Goal: Transaction & Acquisition: Obtain resource

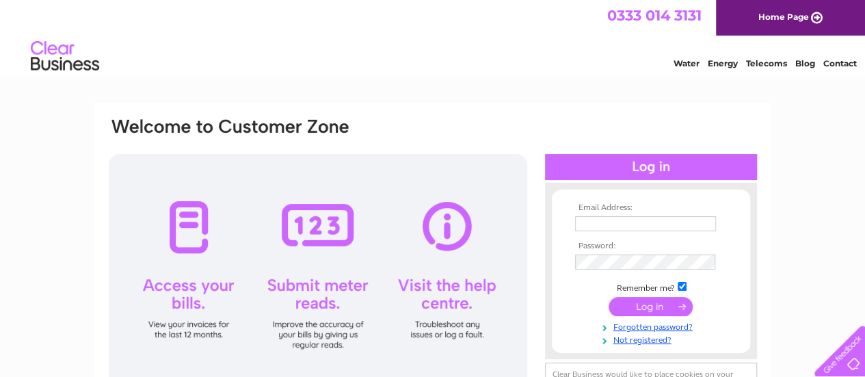
type input "[EMAIL_ADDRESS][DOMAIN_NAME]"
click at [653, 300] on input "submit" at bounding box center [651, 306] width 84 height 19
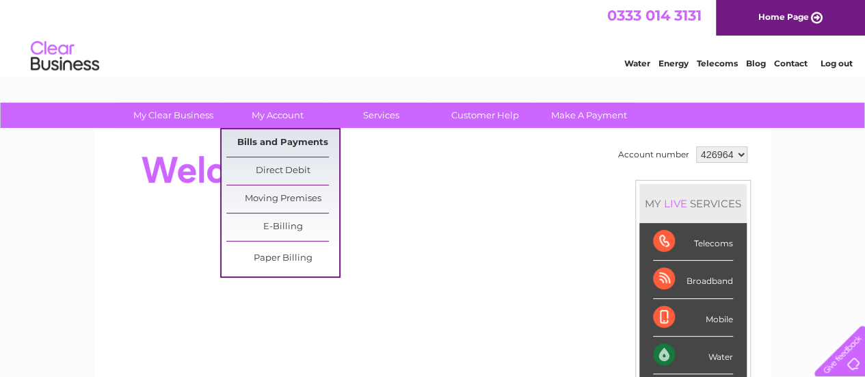
click at [271, 136] on link "Bills and Payments" at bounding box center [282, 142] width 113 height 27
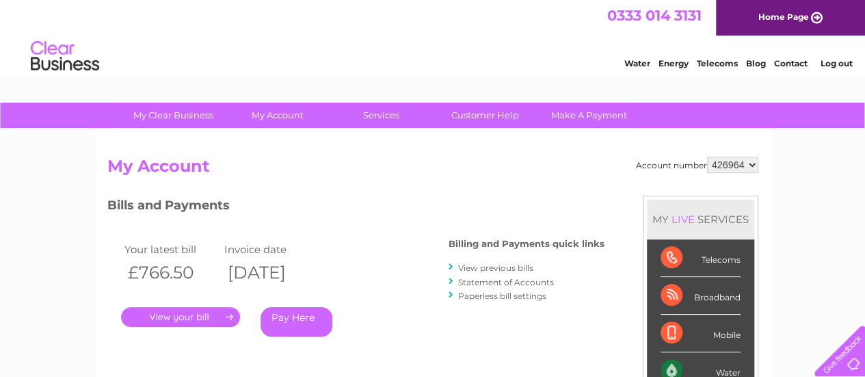
scroll to position [137, 0]
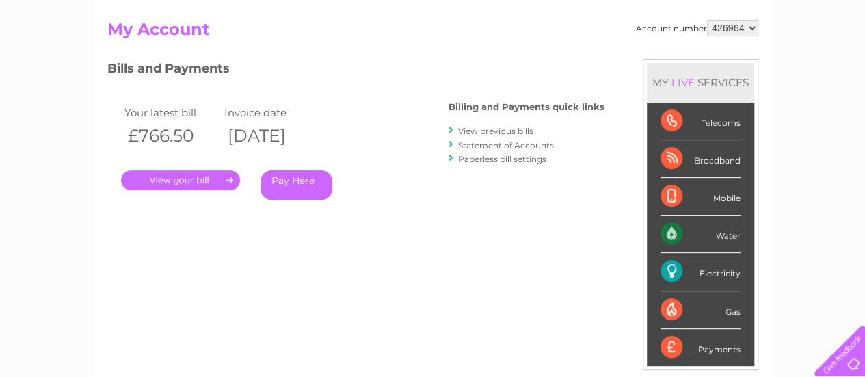
click at [163, 176] on link "." at bounding box center [180, 180] width 119 height 20
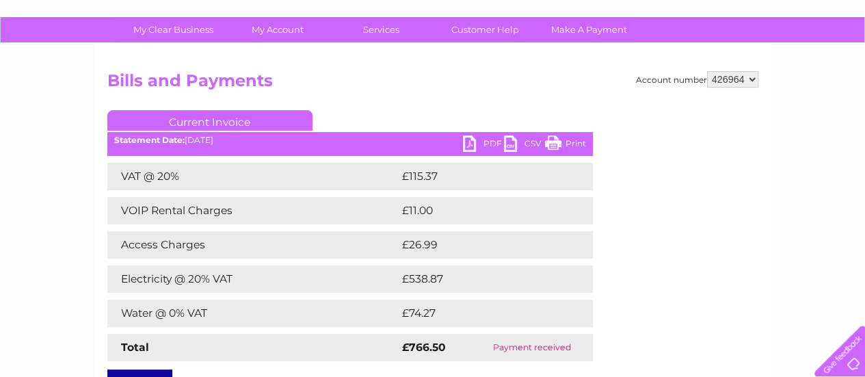
scroll to position [68, 0]
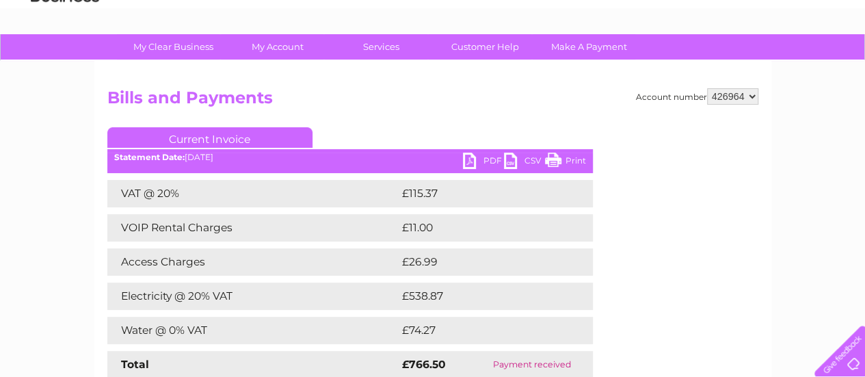
click at [469, 161] on link "PDF" at bounding box center [483, 163] width 41 height 20
